Goal: Task Accomplishment & Management: Manage account settings

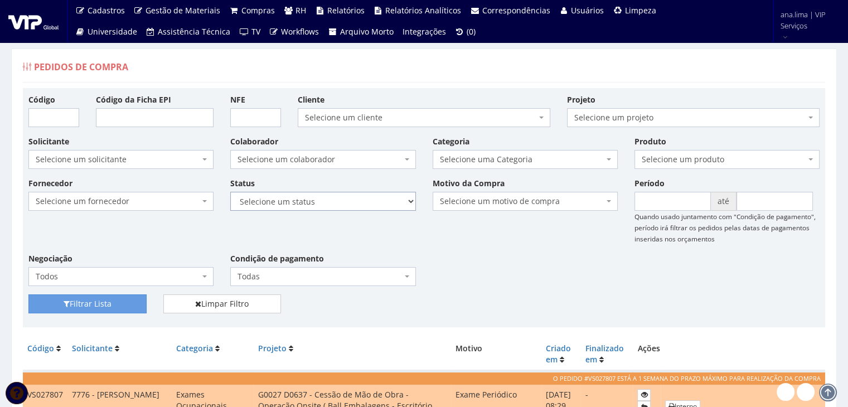
click at [329, 206] on select "Selecione um status Cancelado Aguardando Aprovação Diretoria Pedido Aprovado Ag…" at bounding box center [322, 201] width 185 height 19
select select "1"
click at [230, 192] on select "Selecione um status Cancelado Aguardando Aprovação Diretoria Pedido Aprovado Ag…" at bounding box center [322, 201] width 185 height 19
click at [99, 299] on button "Filtrar Lista" at bounding box center [87, 303] width 118 height 19
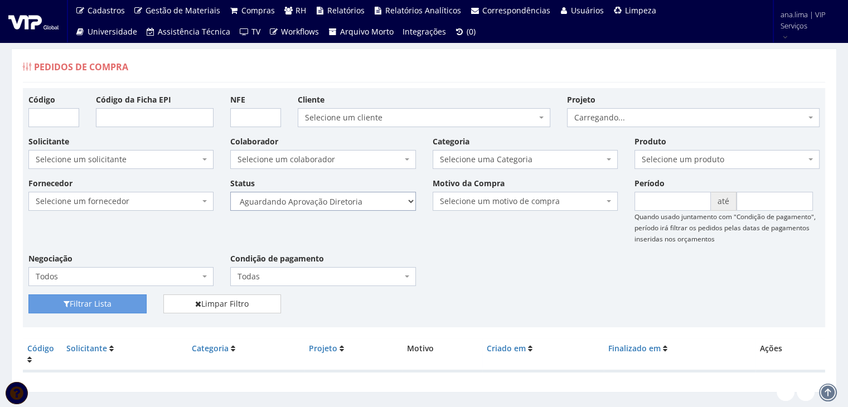
click at [352, 196] on select "Selecione um status Cancelado Aguardando Aprovação Diretoria Pedido Aprovado Ag…" at bounding box center [322, 201] width 185 height 19
select select "4"
click at [230, 192] on select "Selecione um status Cancelado Aguardando Aprovação Diretoria Pedido Aprovado Ag…" at bounding box center [322, 201] width 185 height 19
click at [114, 302] on button "Filtrar Lista" at bounding box center [87, 303] width 118 height 19
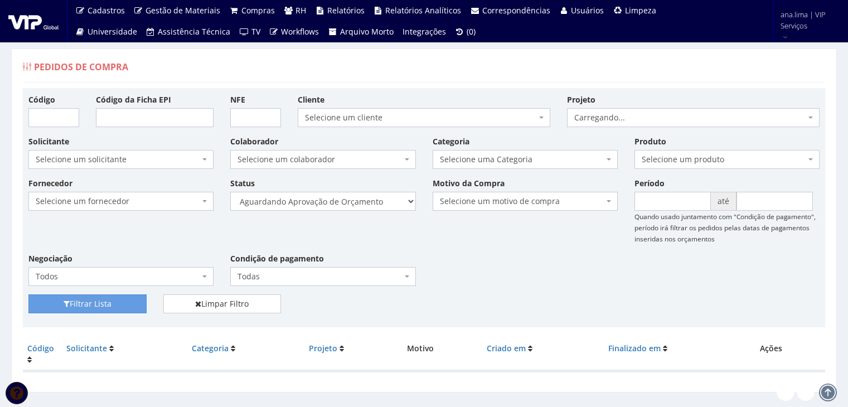
scroll to position [22, 0]
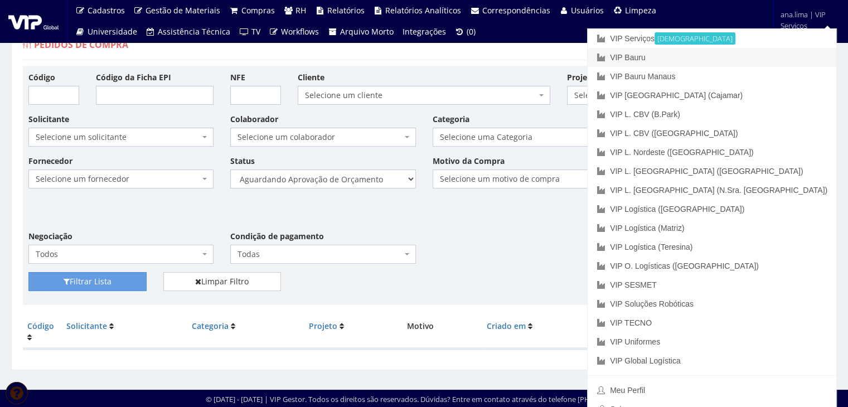
click at [755, 59] on link "VIP Bauru" at bounding box center [712, 57] width 249 height 19
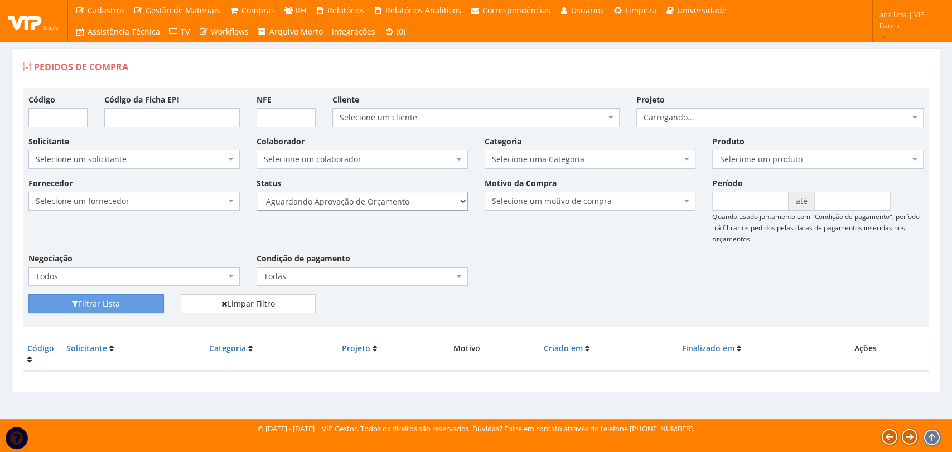
click at [397, 200] on select "Selecione um status Cancelado Aguardando Aprovação Diretoria Pedido Aprovado Ag…" at bounding box center [361, 201] width 211 height 19
select select "1"
click at [256, 192] on select "Selecione um status Cancelado Aguardando Aprovação Diretoria Pedido Aprovado Ag…" at bounding box center [361, 201] width 211 height 19
click at [143, 300] on button "Filtrar Lista" at bounding box center [95, 303] width 135 height 19
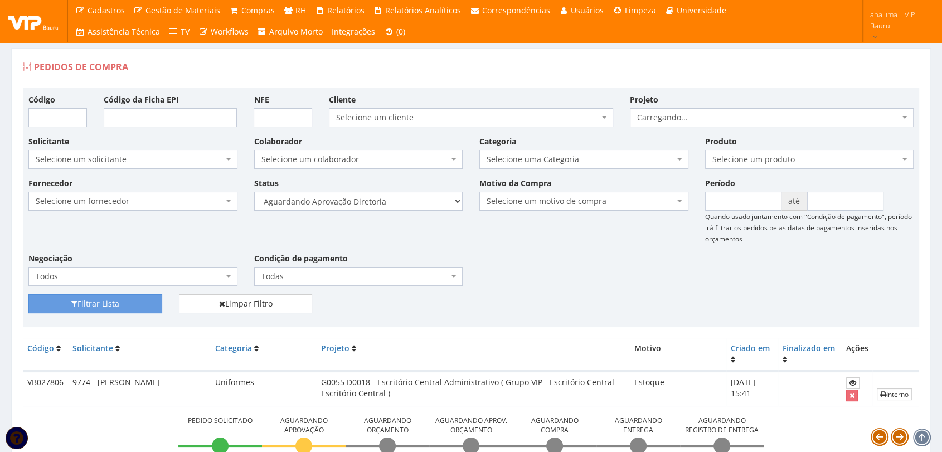
scroll to position [186, 0]
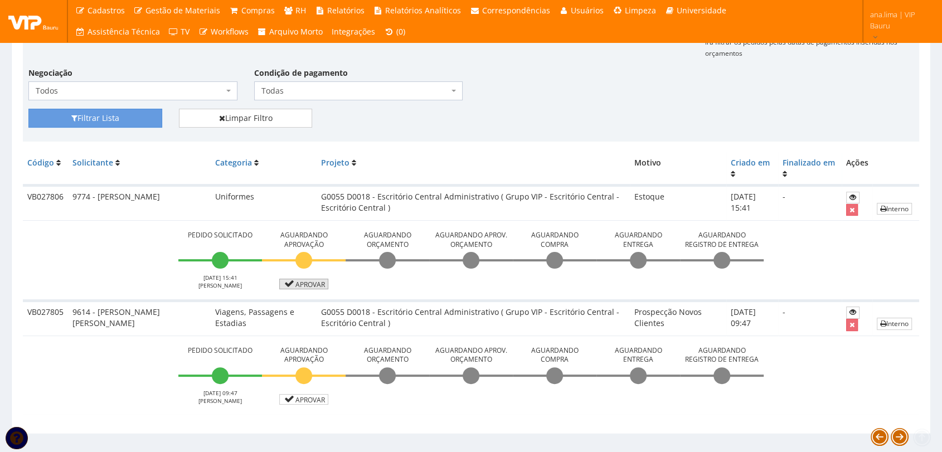
click at [290, 284] on icon at bounding box center [289, 284] width 13 height 8
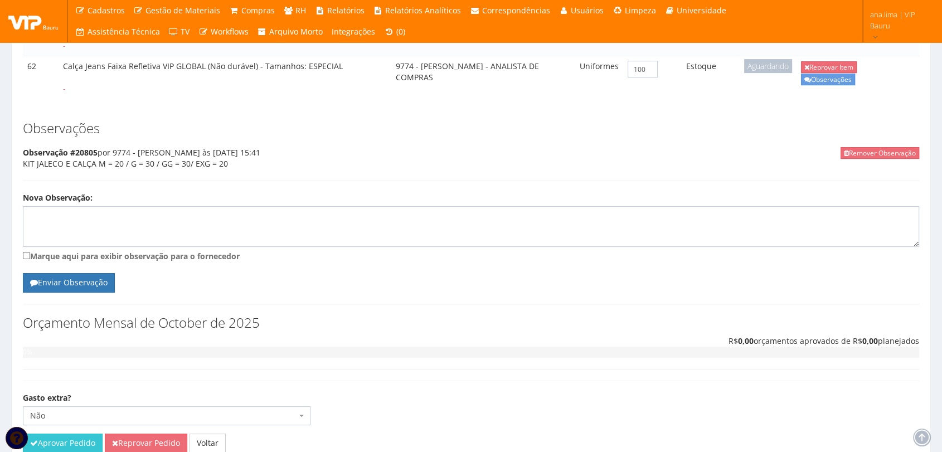
scroll to position [309, 0]
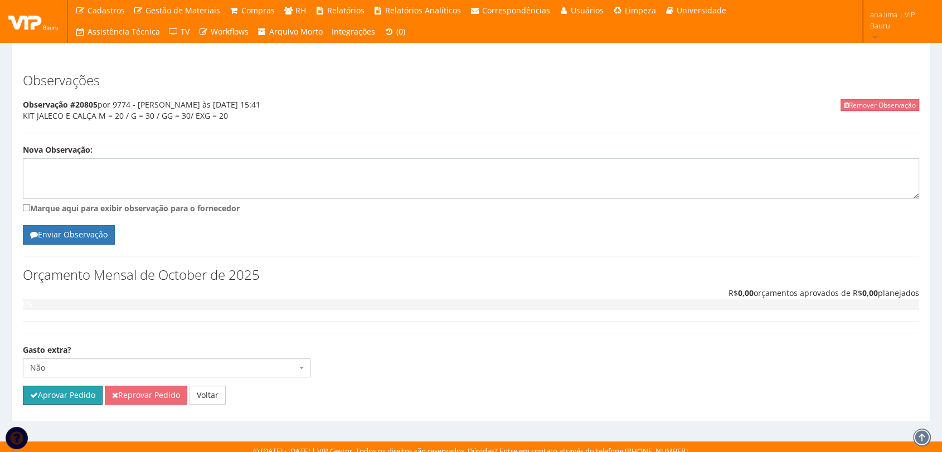
drag, startPoint x: 76, startPoint y: 407, endPoint x: 517, endPoint y: 67, distance: 556.8
click at [76, 405] on button "Aprovar Pedido" at bounding box center [63, 395] width 80 height 19
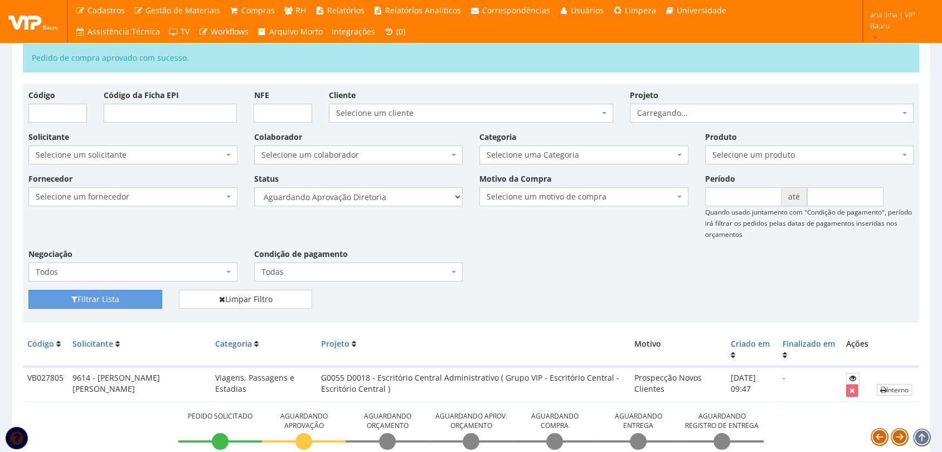
scroll to position [130, 0]
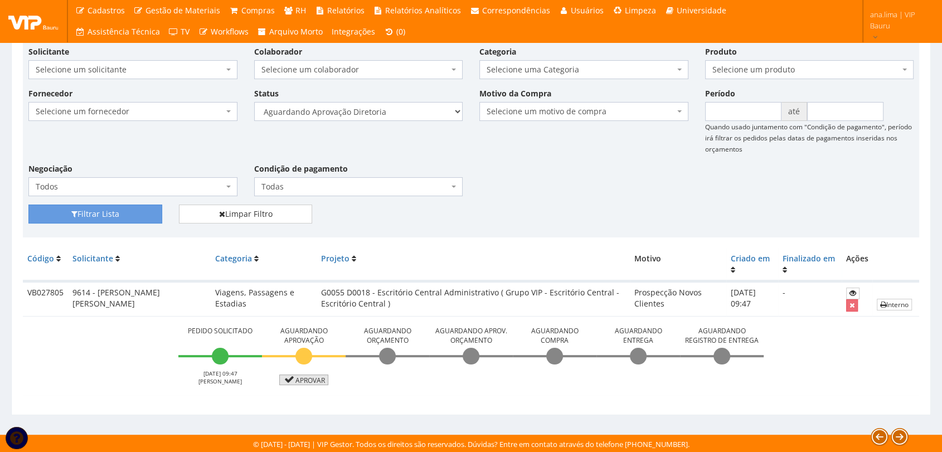
click at [300, 378] on link "Aprovar" at bounding box center [303, 380] width 49 height 11
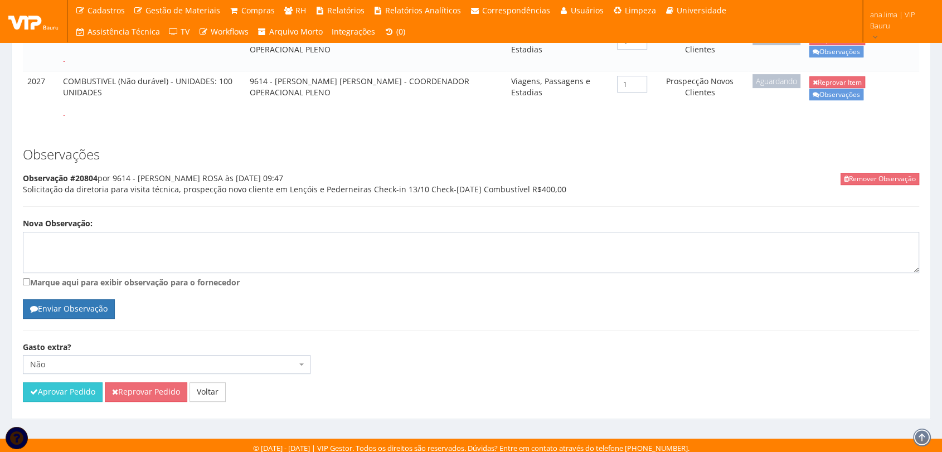
scroll to position [325, 0]
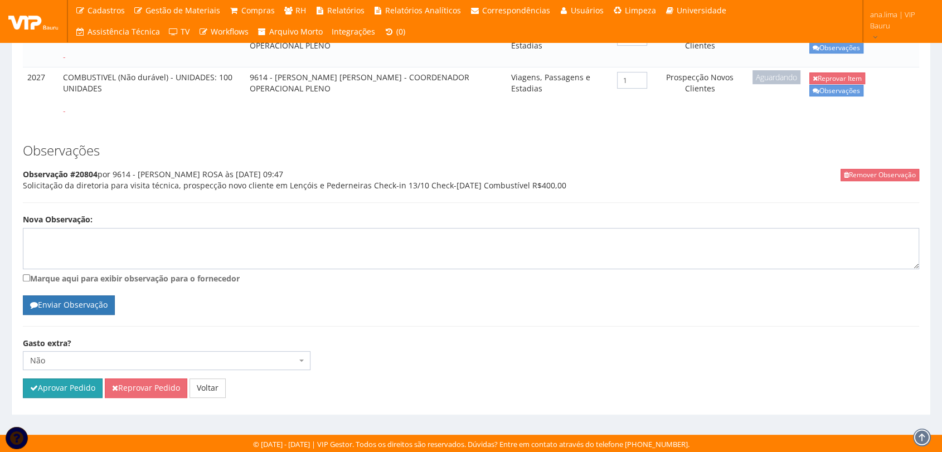
click at [67, 388] on button "Aprovar Pedido" at bounding box center [63, 387] width 80 height 19
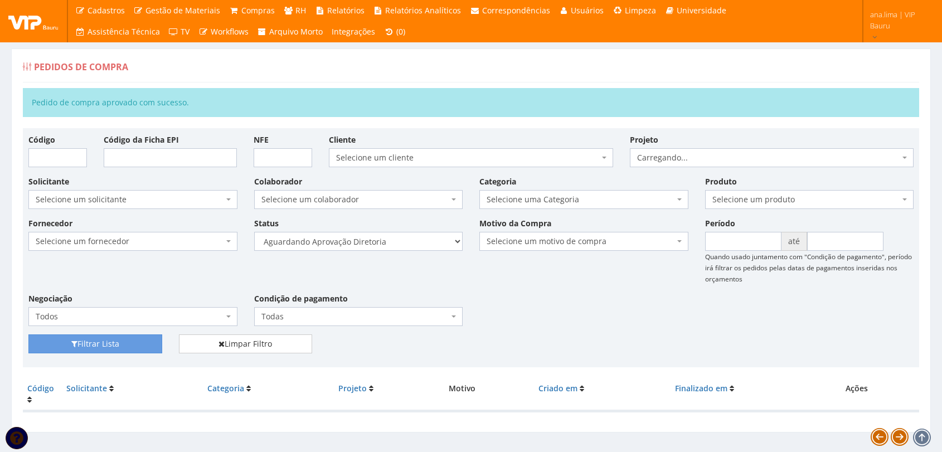
scroll to position [18, 0]
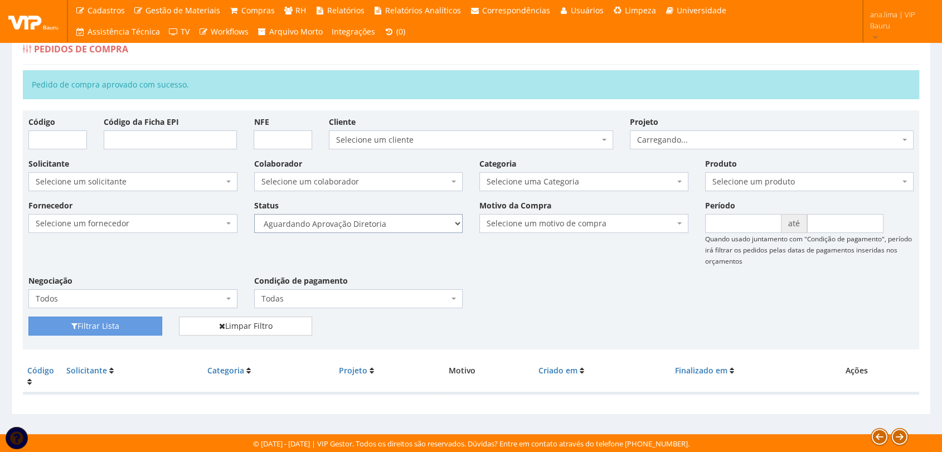
click at [399, 224] on select "Selecione um status Cancelado Aguardando Aprovação Diretoria Pedido Aprovado Ag…" at bounding box center [358, 223] width 209 height 19
click at [254, 214] on select "Selecione um status Cancelado Aguardando Aprovação Diretoria Pedido Aprovado Ag…" at bounding box center [358, 223] width 209 height 19
click at [125, 323] on button "Filtrar Lista" at bounding box center [95, 326] width 134 height 19
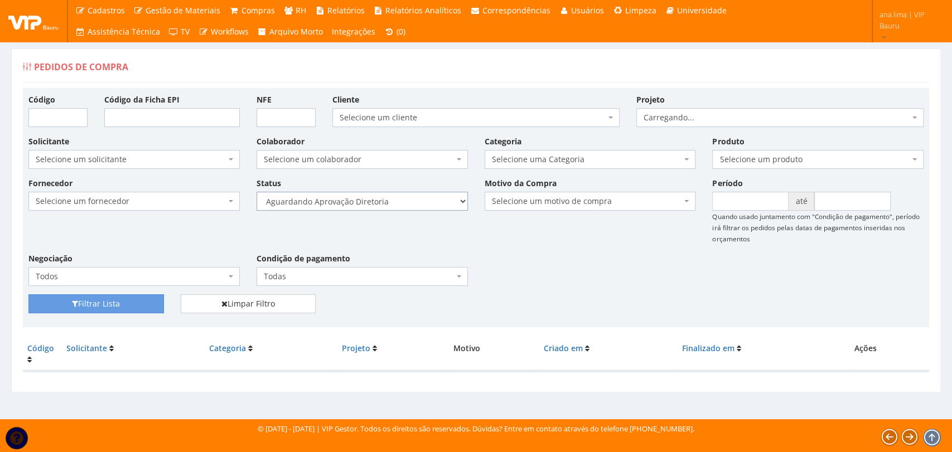
drag, startPoint x: 391, startPoint y: 203, endPoint x: 390, endPoint y: 210, distance: 6.8
click at [391, 202] on select "Selecione um status Cancelado Aguardando Aprovação Diretoria Pedido Aprovado Ag…" at bounding box center [361, 201] width 211 height 19
select select "4"
click at [256, 192] on select "Selecione um status Cancelado Aguardando Aprovação Diretoria Pedido Aprovado Ag…" at bounding box center [361, 201] width 211 height 19
click at [138, 309] on button "Filtrar Lista" at bounding box center [95, 303] width 135 height 19
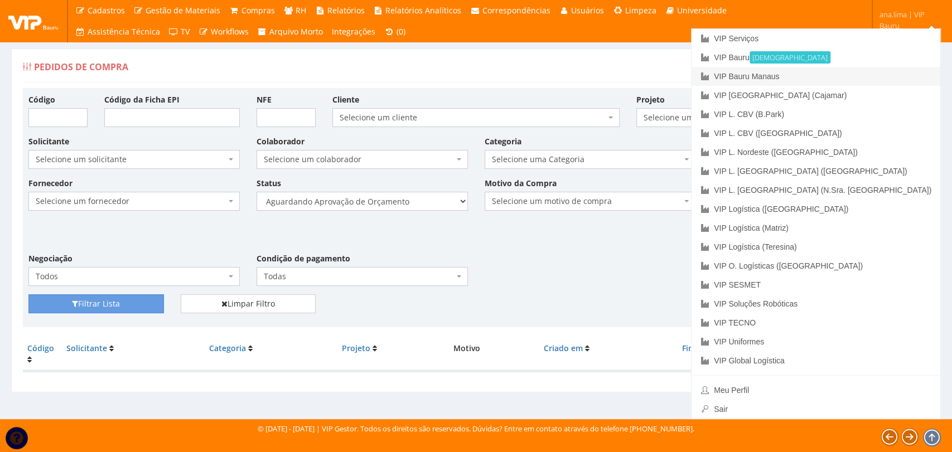
click at [872, 77] on link "VIP Bauru Manaus" at bounding box center [815, 76] width 249 height 19
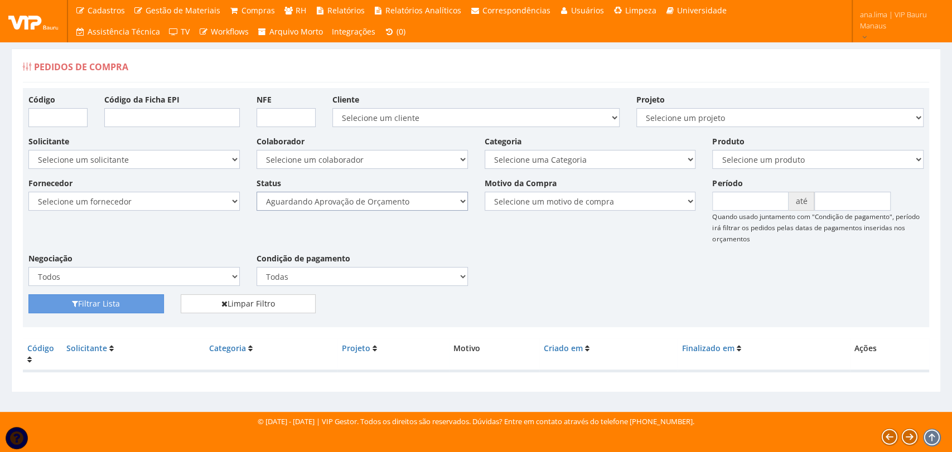
drag, startPoint x: 0, startPoint y: 0, endPoint x: 402, endPoint y: 206, distance: 452.0
click at [402, 206] on select "Selecione um status Cancelado Aguardando Aprovação Diretoria Pedido Aprovado Ag…" at bounding box center [361, 201] width 211 height 19
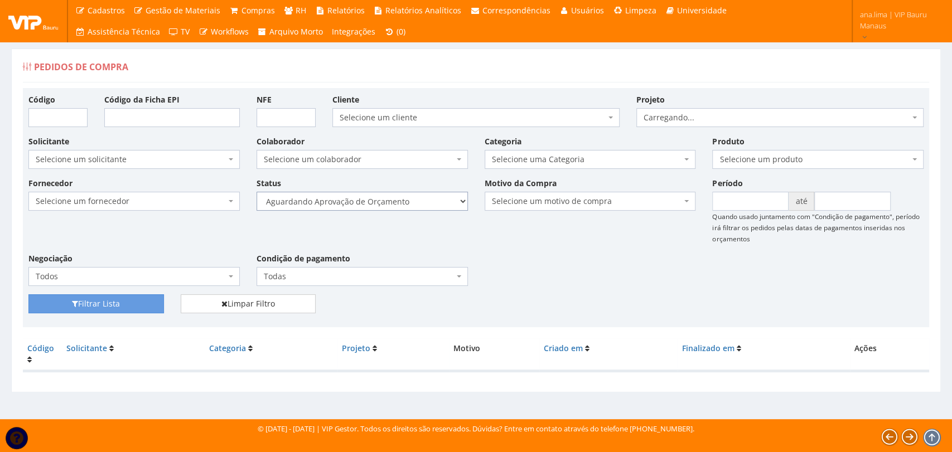
select select "1"
click at [256, 192] on select "Selecione um status Cancelado Aguardando Aprovação Diretoria Pedido Aprovado Ag…" at bounding box center [361, 201] width 211 height 19
click at [145, 304] on button "Filtrar Lista" at bounding box center [95, 303] width 135 height 19
click at [397, 205] on select "Selecione um status Cancelado Aguardando Aprovação Diretoria Pedido Aprovado Ag…" at bounding box center [361, 201] width 211 height 19
select select "4"
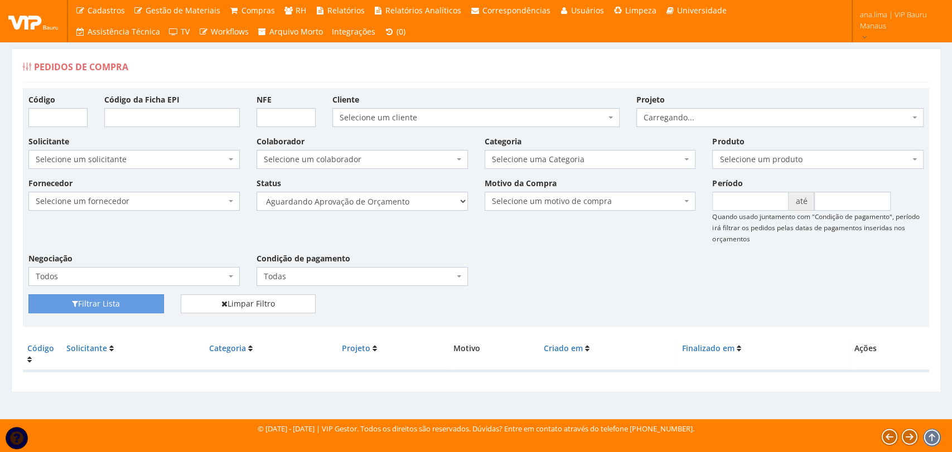
click at [256, 192] on select "Selecione um status Cancelado Aguardando Aprovação Diretoria Pedido Aprovado Ag…" at bounding box center [361, 201] width 211 height 19
click at [149, 302] on button "Filtrar Lista" at bounding box center [95, 303] width 135 height 19
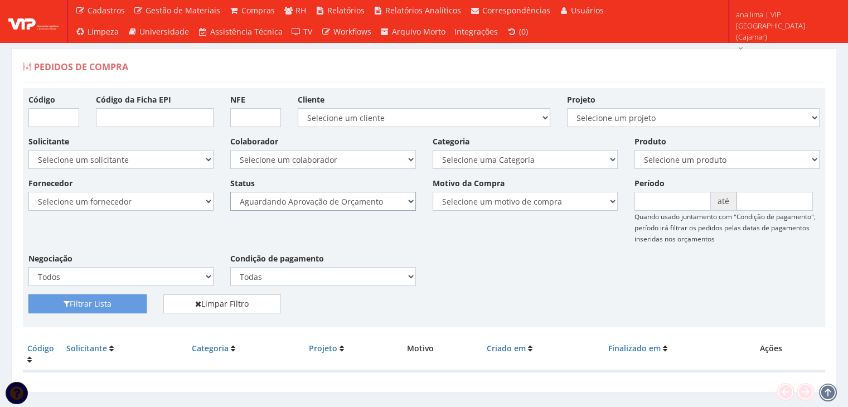
click at [365, 202] on select "Selecione um status Cancelado Aguardando Aprovação Diretoria Pedido Aprovado Ag…" at bounding box center [322, 201] width 185 height 19
select select "1"
click at [230, 192] on select "Selecione um status Cancelado Aguardando Aprovação Diretoria Pedido Aprovado Ag…" at bounding box center [322, 201] width 185 height 19
click at [109, 306] on button "Filtrar Lista" at bounding box center [87, 303] width 118 height 19
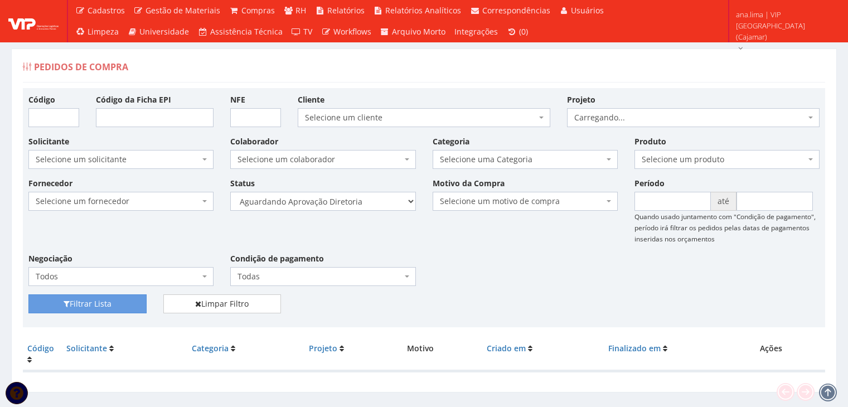
click at [370, 206] on select "Selecione um status Cancelado Aguardando Aprovação Diretoria Pedido Aprovado Ag…" at bounding box center [322, 201] width 185 height 19
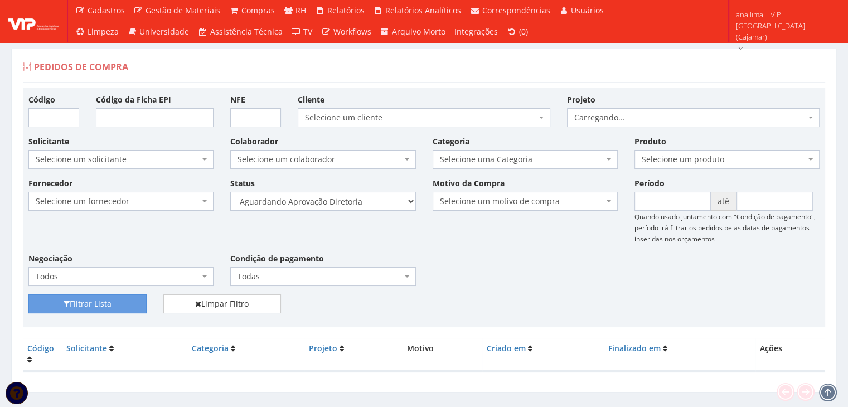
select select "4"
click at [230, 192] on select "Selecione um status Cancelado Aguardando Aprovação Diretoria Pedido Aprovado Ag…" at bounding box center [322, 201] width 185 height 19
click at [113, 306] on button "Filtrar Lista" at bounding box center [87, 303] width 118 height 19
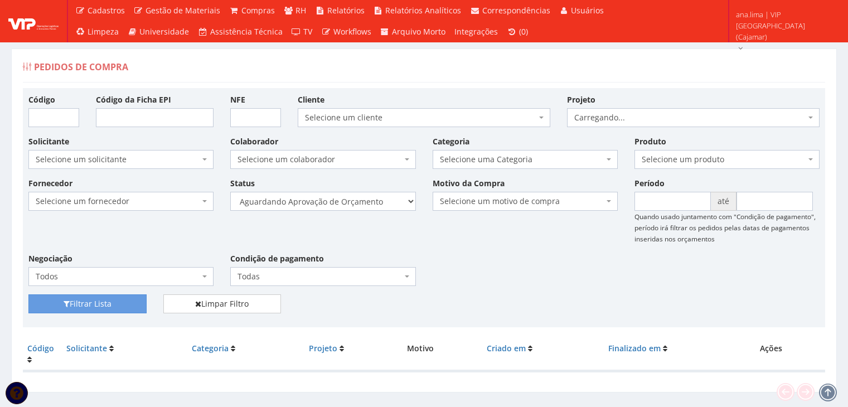
scroll to position [22, 0]
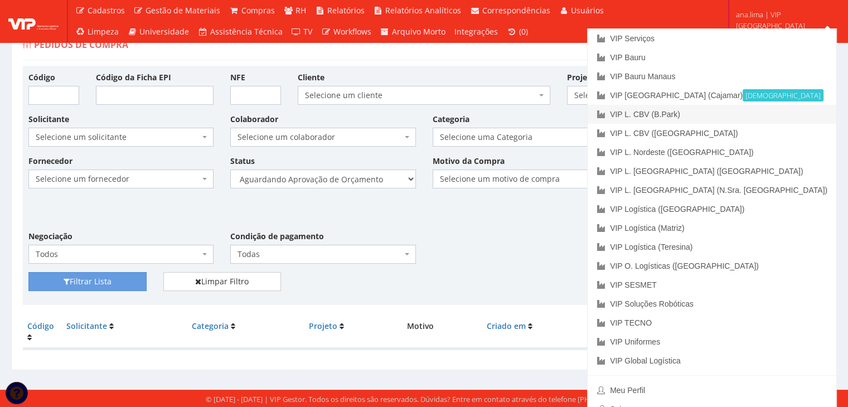
click at [795, 114] on link "VIP L. CBV (B.Park)" at bounding box center [712, 114] width 249 height 19
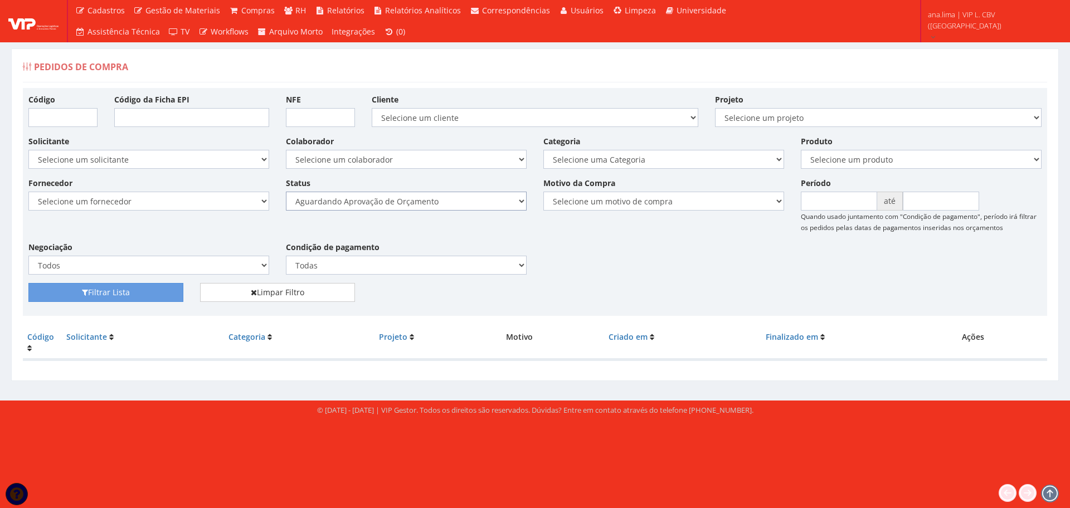
click at [445, 203] on select "Selecione um status Cancelado Aguardando Aprovação Diretoria Pedido Aprovado Ag…" at bounding box center [406, 201] width 241 height 19
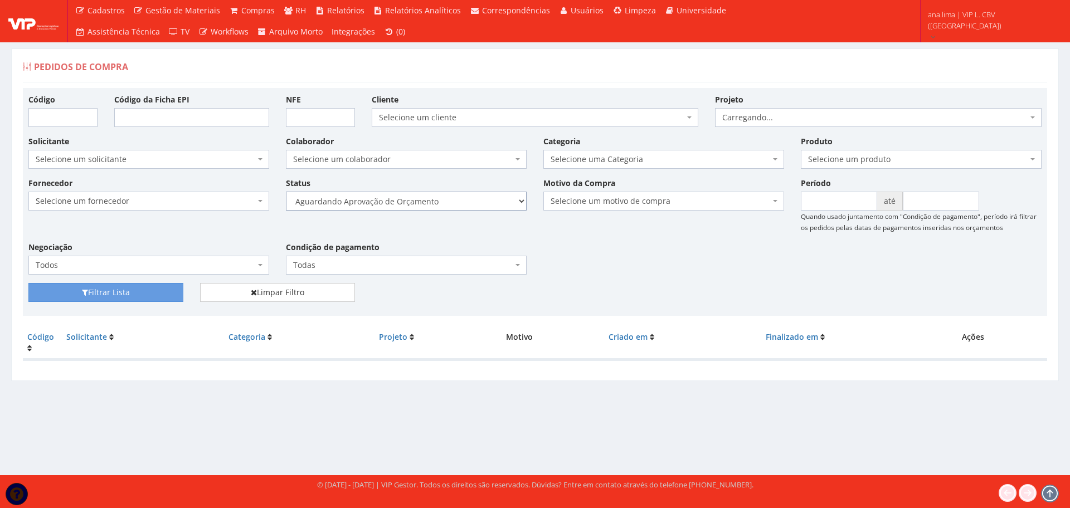
select select "1"
click at [286, 192] on select "Selecione um status Cancelado Aguardando Aprovação Diretoria Pedido Aprovado Ag…" at bounding box center [406, 201] width 241 height 19
click at [152, 290] on button "Filtrar Lista" at bounding box center [105, 292] width 155 height 19
click at [444, 202] on select "Selecione um status Cancelado Aguardando Aprovação Diretoria Pedido Aprovado Ag…" at bounding box center [406, 201] width 241 height 19
select select "4"
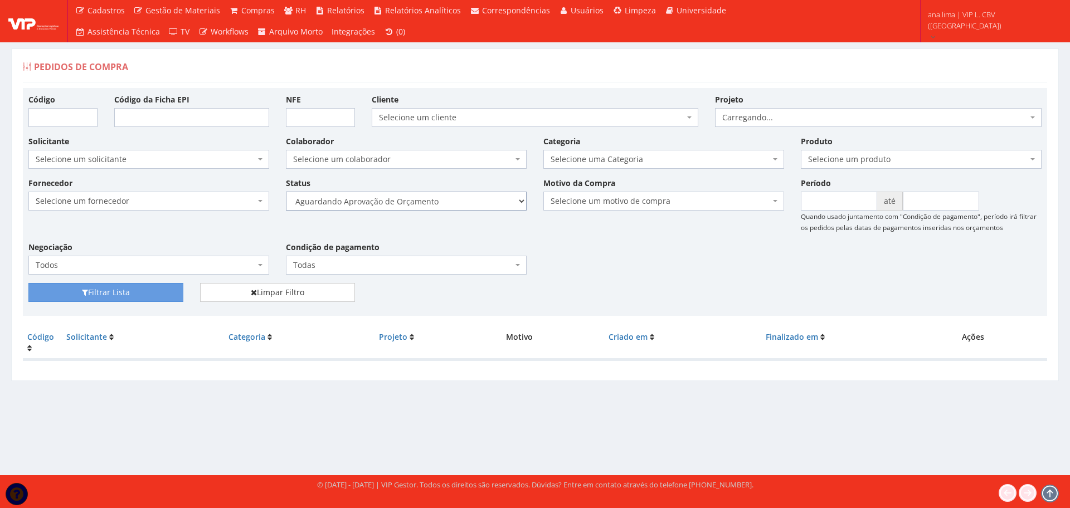
click at [286, 192] on select "Selecione um status Cancelado Aguardando Aprovação Diretoria Pedido Aprovado Ag…" at bounding box center [406, 201] width 241 height 19
click at [164, 293] on button "Filtrar Lista" at bounding box center [105, 292] width 155 height 19
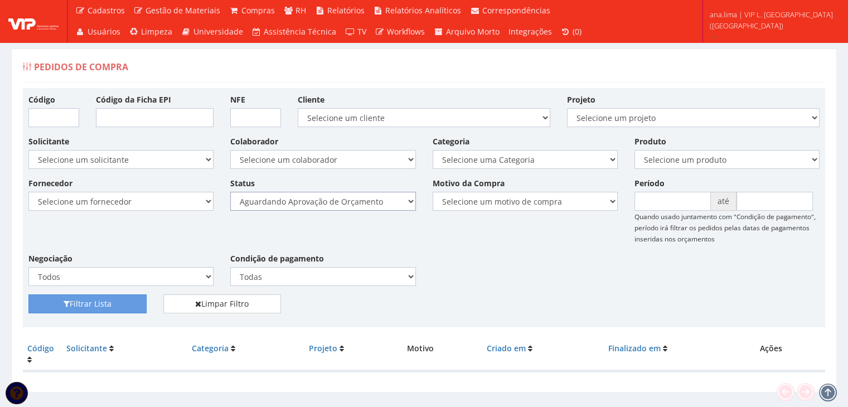
drag, startPoint x: 358, startPoint y: 198, endPoint x: 358, endPoint y: 208, distance: 10.6
click at [358, 198] on select "Selecione um status Cancelado Aguardando Aprovação Diretoria Pedido Aprovado Ag…" at bounding box center [322, 201] width 185 height 19
select select "1"
click at [230, 192] on select "Selecione um status Cancelado Aguardando Aprovação Diretoria Pedido Aprovado Ag…" at bounding box center [322, 201] width 185 height 19
drag, startPoint x: 127, startPoint y: 304, endPoint x: 314, endPoint y: 256, distance: 193.3
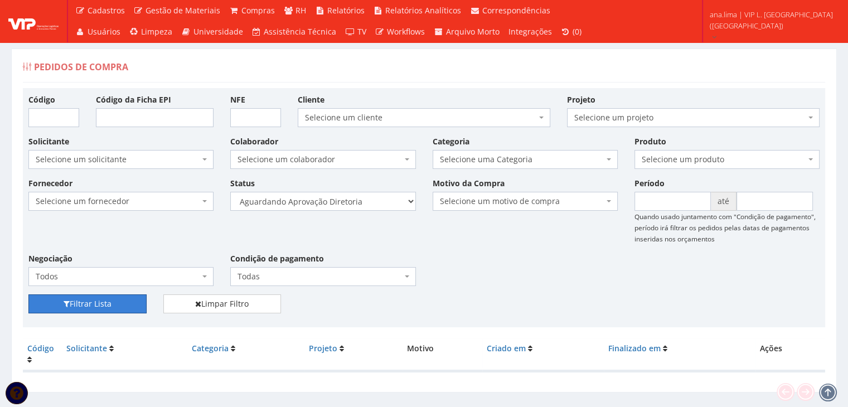
click at [127, 304] on button "Filtrar Lista" at bounding box center [87, 303] width 118 height 19
select select "4"
click at [230, 192] on select "Selecione um status Cancelado Aguardando Aprovação Diretoria Pedido Aprovado Ag…" at bounding box center [322, 201] width 185 height 19
drag, startPoint x: 122, startPoint y: 306, endPoint x: 299, endPoint y: 282, distance: 179.0
click at [122, 306] on button "Filtrar Lista" at bounding box center [87, 303] width 118 height 19
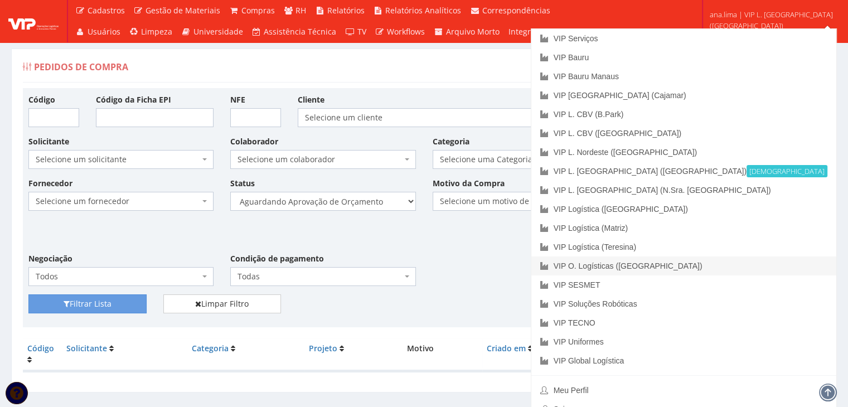
click at [762, 261] on link "VIP O. Logísticas ([GEOGRAPHIC_DATA])" at bounding box center [683, 265] width 305 height 19
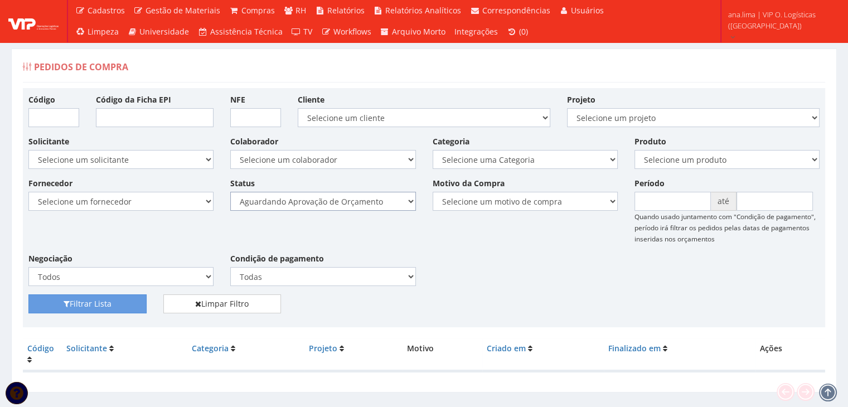
drag, startPoint x: 0, startPoint y: 0, endPoint x: 367, endPoint y: 206, distance: 420.5
click at [367, 206] on select "Selecione um status Cancelado Aguardando Aprovação Diretoria Pedido Aprovado Ag…" at bounding box center [322, 201] width 185 height 19
select select "1"
click at [230, 192] on select "Selecione um status Cancelado Aguardando Aprovação Diretoria Pedido Aprovado Ag…" at bounding box center [322, 201] width 185 height 19
click at [127, 304] on button "Filtrar Lista" at bounding box center [87, 303] width 118 height 19
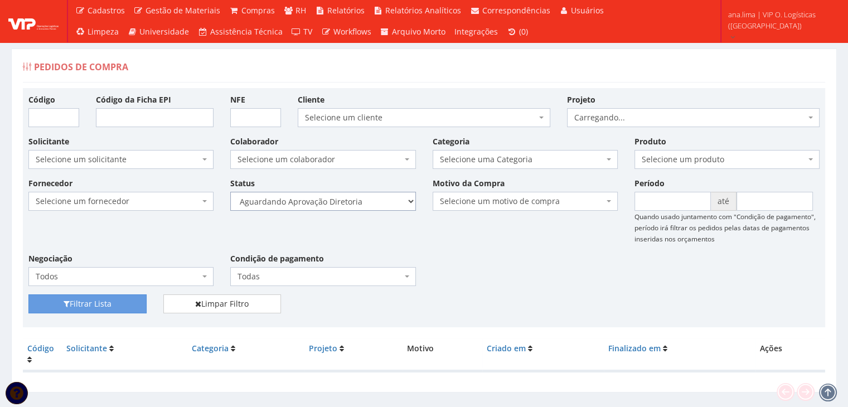
click at [353, 202] on select "Selecione um status Cancelado Aguardando Aprovação Diretoria Pedido Aprovado Ag…" at bounding box center [322, 201] width 185 height 19
select select "4"
click at [230, 192] on select "Selecione um status Cancelado Aguardando Aprovação Diretoria Pedido Aprovado Ag…" at bounding box center [322, 201] width 185 height 19
click at [134, 302] on button "Filtrar Lista" at bounding box center [87, 303] width 118 height 19
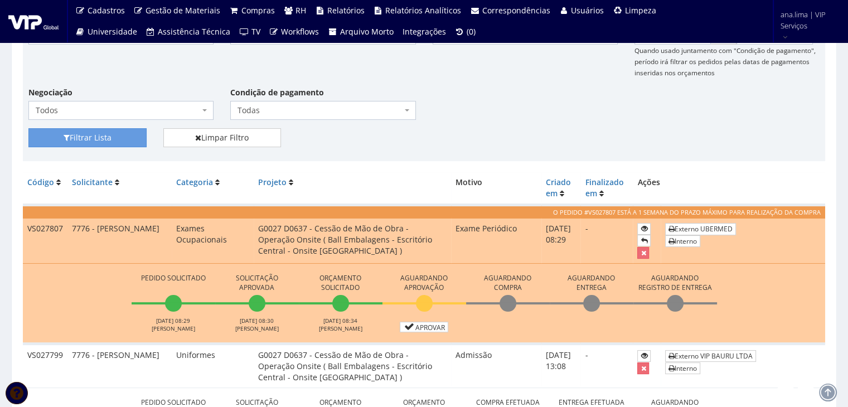
scroll to position [167, 0]
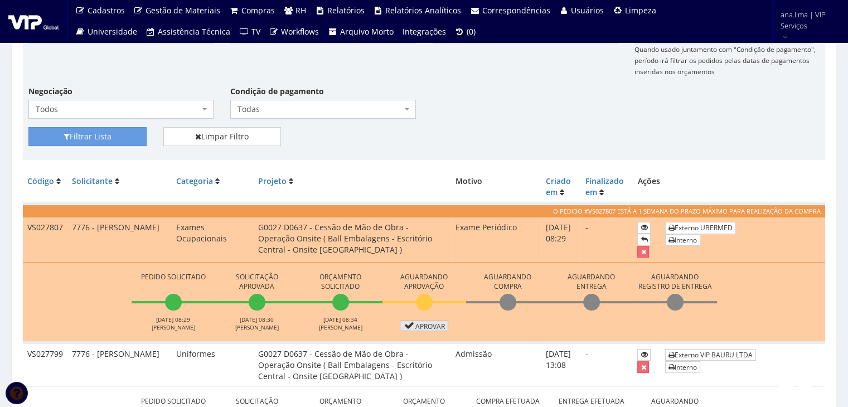
click at [425, 324] on link "Aprovar" at bounding box center [424, 326] width 49 height 11
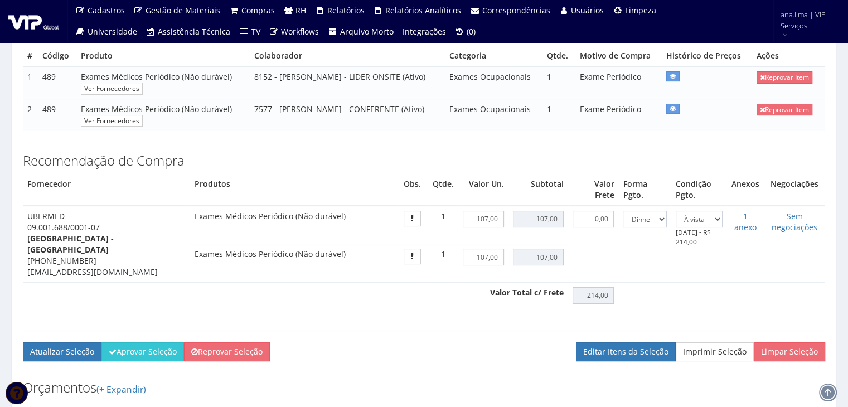
scroll to position [223, 0]
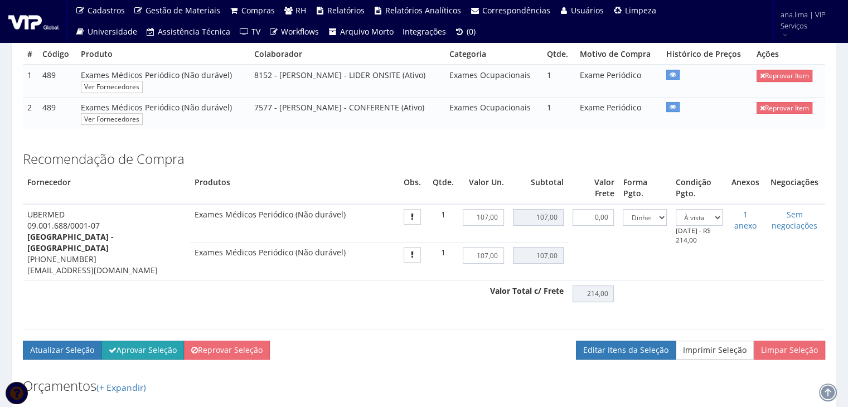
click at [152, 352] on button "Aprovar Seleção" at bounding box center [142, 350] width 82 height 19
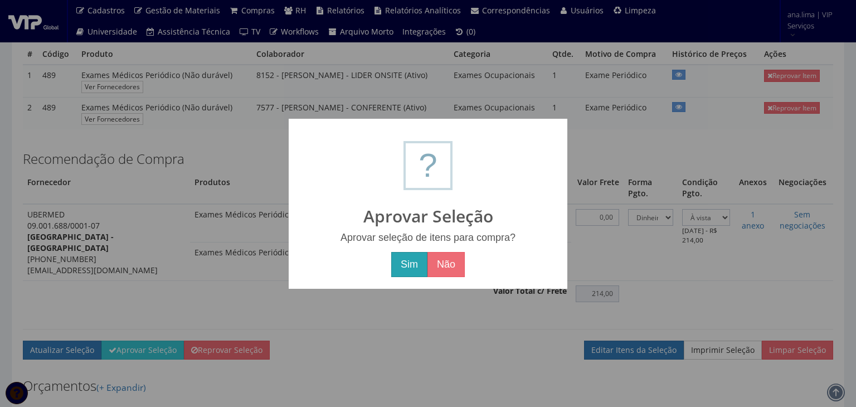
click at [410, 258] on button "Sim" at bounding box center [409, 265] width 36 height 26
